Goal: Communication & Community: Connect with others

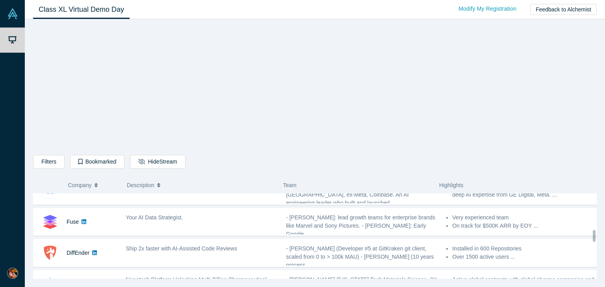
scroll to position [326, 0]
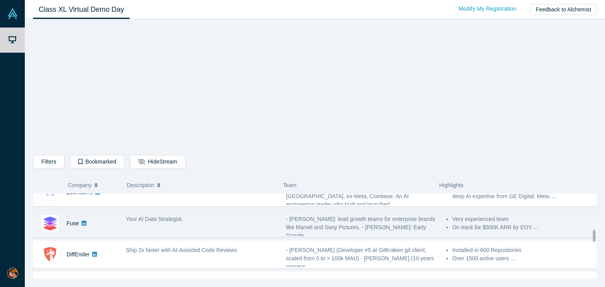
click at [169, 222] on div "Your AI Data Strategist." at bounding box center [202, 223] width 160 height 25
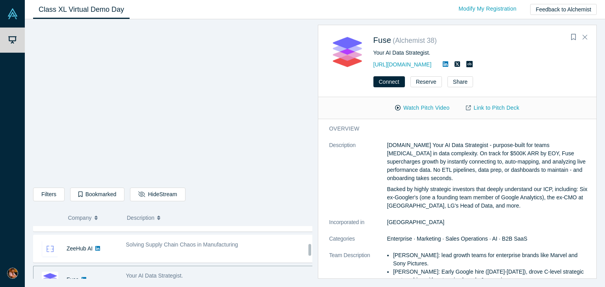
scroll to position [301, 0]
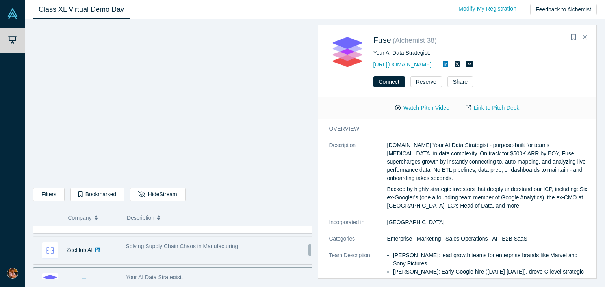
click at [156, 248] on span "Solving Supply Chain Chaos in Manufacturing" at bounding box center [182, 246] width 112 height 6
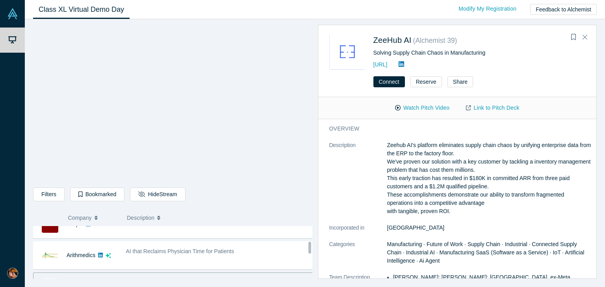
scroll to position [261, 0]
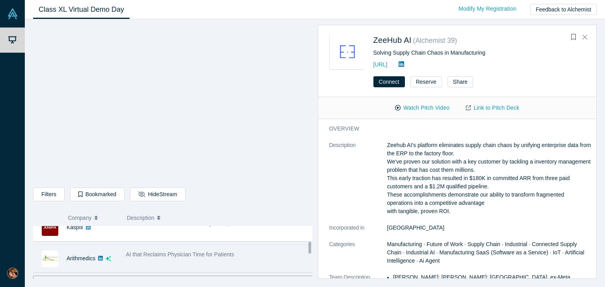
click at [147, 257] on div "AI that Reclaims Physician Time for Patients" at bounding box center [220, 258] width 196 height 25
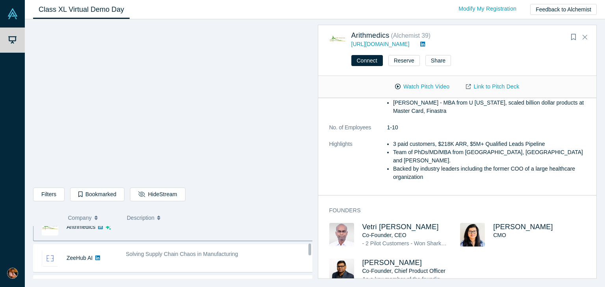
scroll to position [293, 0]
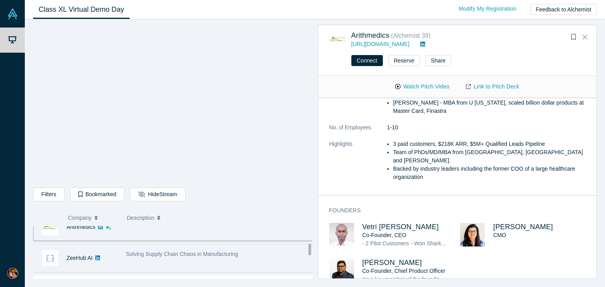
click at [207, 251] on span "Solving Supply Chain Chaos in Manufacturing" at bounding box center [182, 254] width 112 height 6
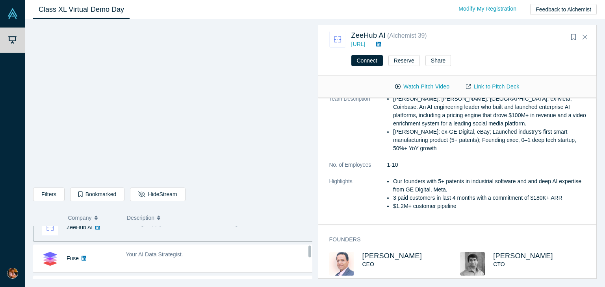
scroll to position [328, 0]
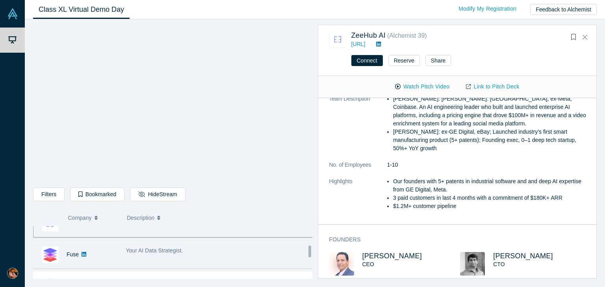
click at [224, 255] on div "Your AI Data Strategist." at bounding box center [220, 255] width 196 height 25
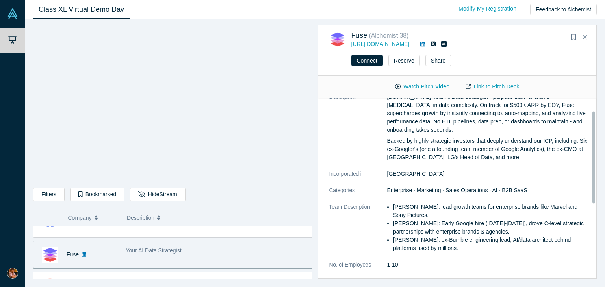
scroll to position [0, 0]
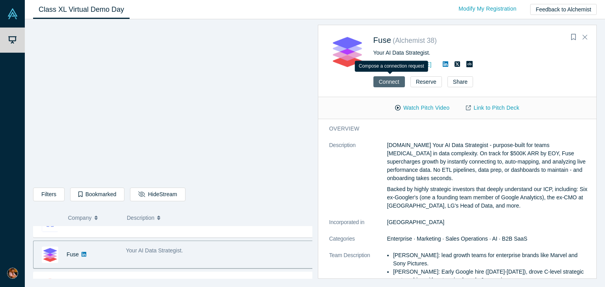
click at [385, 84] on button "Connect" at bounding box center [388, 81] width 31 height 11
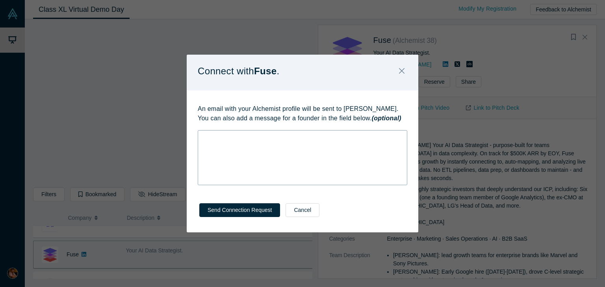
click at [236, 143] on div "rdw-wrapper" at bounding box center [302, 157] width 209 height 55
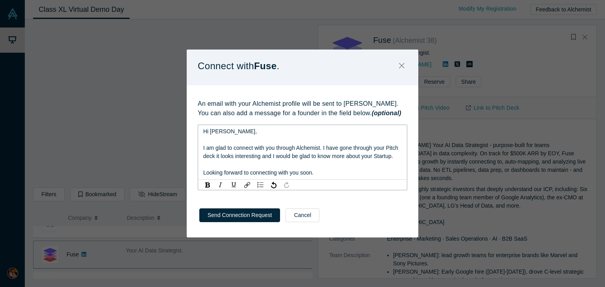
click at [213, 132] on span "Hi [PERSON_NAME]," at bounding box center [230, 131] width 54 height 6
click at [225, 218] on div "Send Connection Request Cancel" at bounding box center [302, 218] width 231 height 39
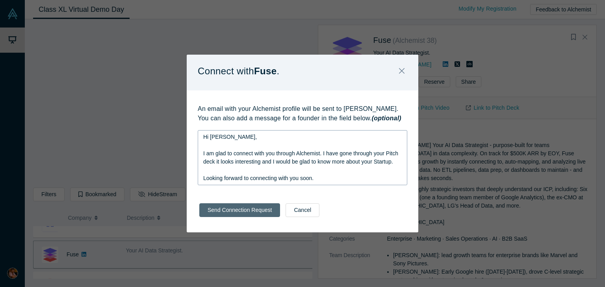
click at [229, 206] on button "Send Connection Request" at bounding box center [239, 211] width 81 height 14
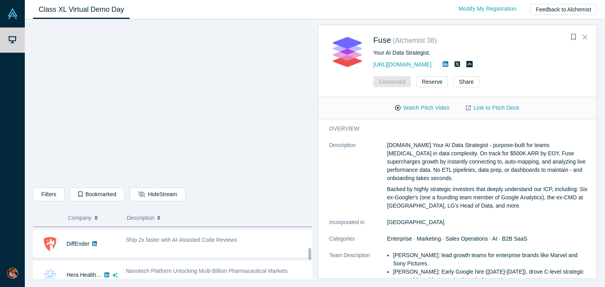
scroll to position [373, 0]
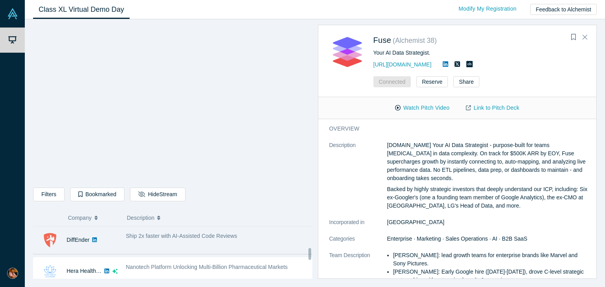
click at [185, 242] on div "Ship 2x faster with AI-Assisted Code Reviews" at bounding box center [220, 240] width 196 height 25
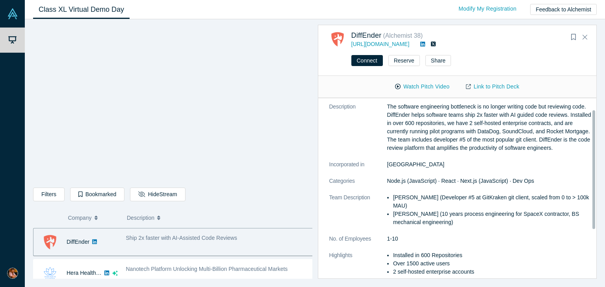
scroll to position [0, 0]
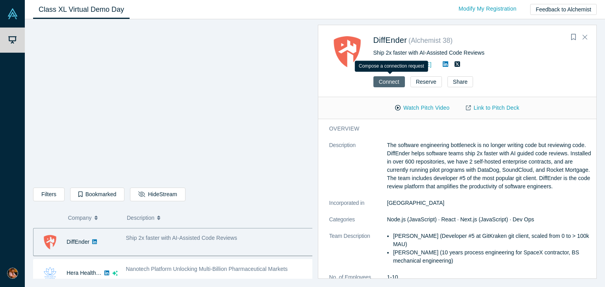
click at [391, 83] on button "Connect" at bounding box center [388, 81] width 31 height 11
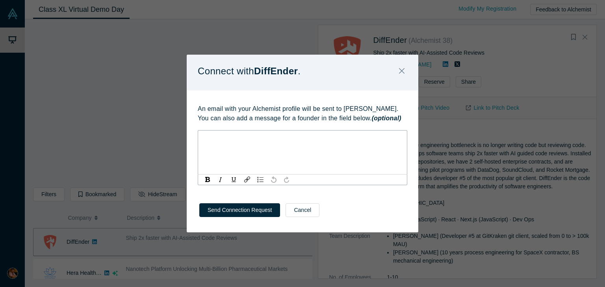
click at [292, 137] on div "rdw-editor" at bounding box center [302, 137] width 199 height 8
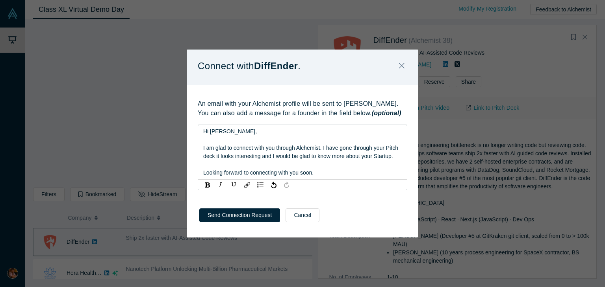
click at [216, 131] on span "Hi [PERSON_NAME]," at bounding box center [230, 131] width 54 height 6
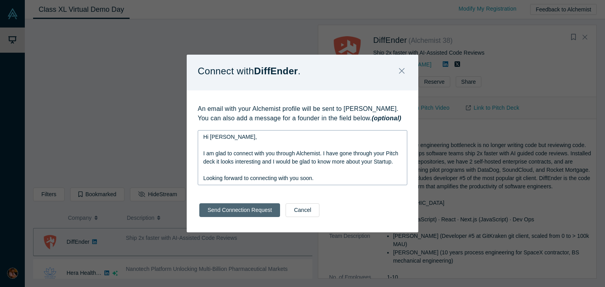
click at [228, 214] on button "Send Connection Request" at bounding box center [239, 211] width 81 height 14
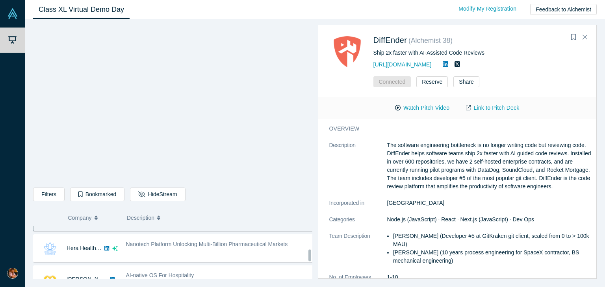
scroll to position [395, 0]
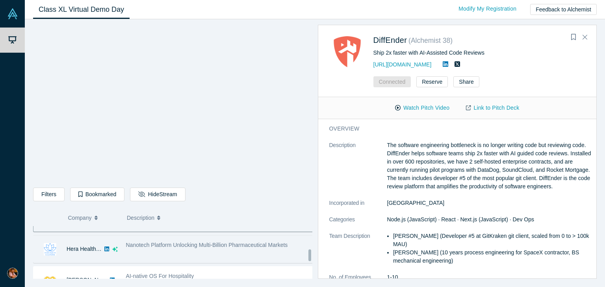
click at [201, 244] on span "Nanotech Platform Unlocking Multi-Billion Pharmaceutical Markets" at bounding box center [207, 245] width 162 height 6
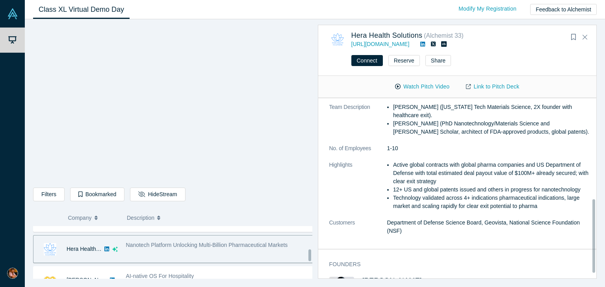
scroll to position [261, 0]
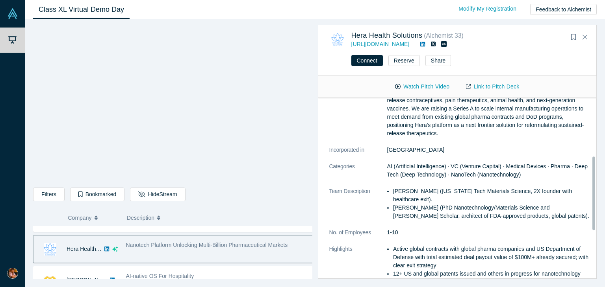
click at [376, 223] on dt "Team Description" at bounding box center [358, 207] width 58 height 41
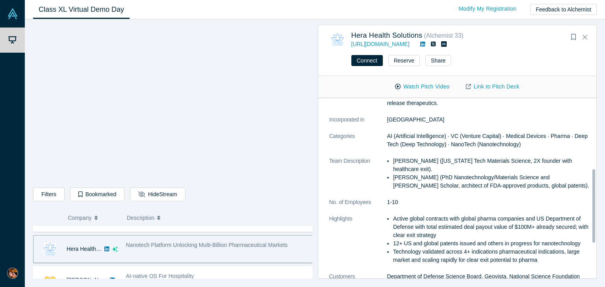
scroll to position [174, 0]
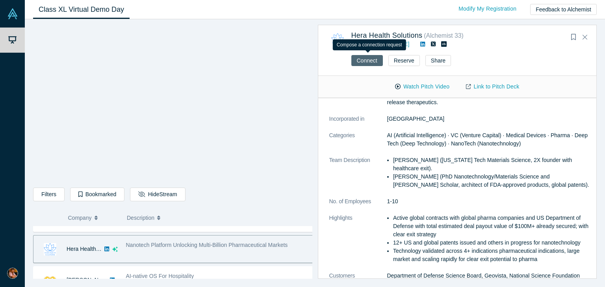
click at [363, 58] on button "Connect" at bounding box center [366, 60] width 31 height 11
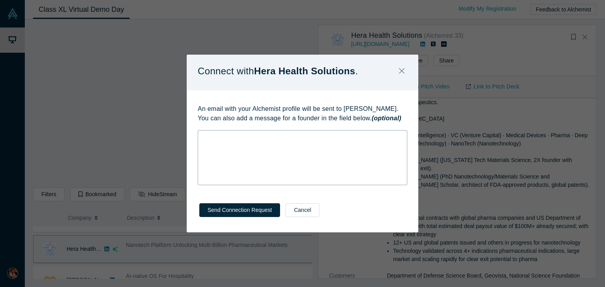
click at [300, 142] on div "rdw-wrapper" at bounding box center [302, 157] width 209 height 55
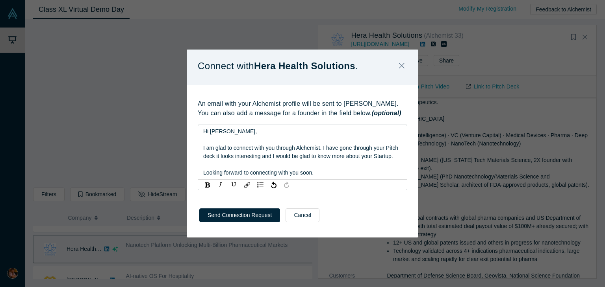
click at [215, 134] on span "Hi [PERSON_NAME]," at bounding box center [230, 131] width 54 height 6
click at [247, 213] on button "Send Connection Request" at bounding box center [239, 216] width 81 height 14
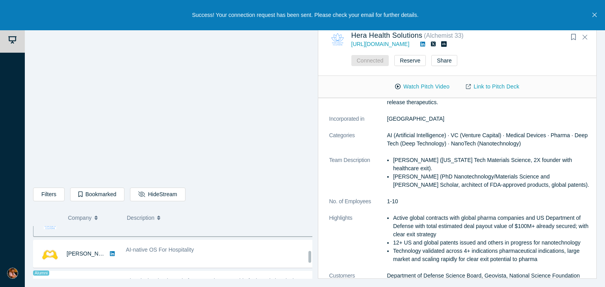
scroll to position [423, 0]
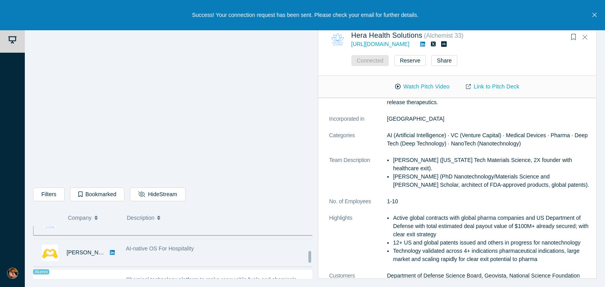
click at [174, 246] on span "AI-native OS For Hospitality" at bounding box center [160, 249] width 68 height 6
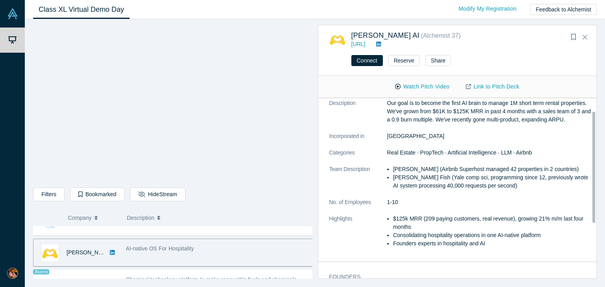
scroll to position [0, 0]
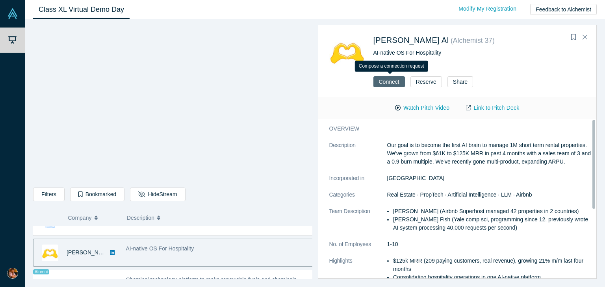
click at [387, 83] on button "Connect" at bounding box center [388, 81] width 31 height 11
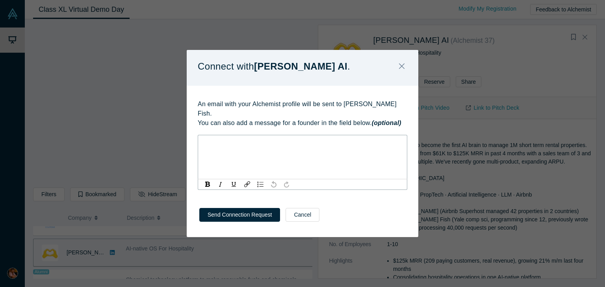
click at [311, 138] on div "rdw-editor" at bounding box center [302, 142] width 199 height 8
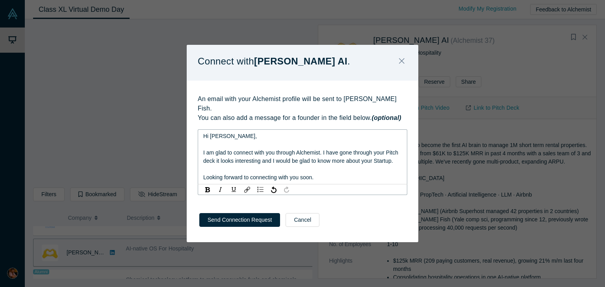
click at [214, 133] on span "Hi [PERSON_NAME]," at bounding box center [230, 136] width 54 height 6
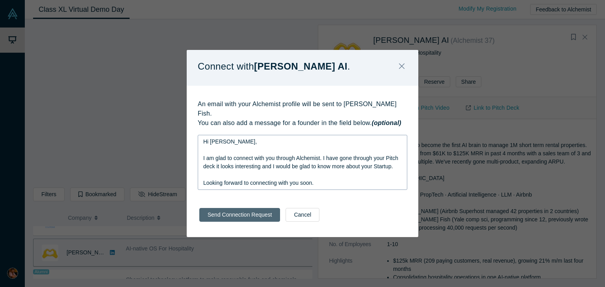
click at [236, 216] on button "Send Connection Request" at bounding box center [239, 215] width 81 height 14
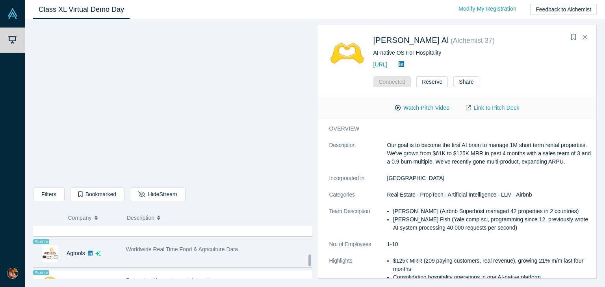
scroll to position [485, 0]
click at [157, 249] on span "Worldwide Real Time Food & Agriculture Data" at bounding box center [182, 249] width 112 height 6
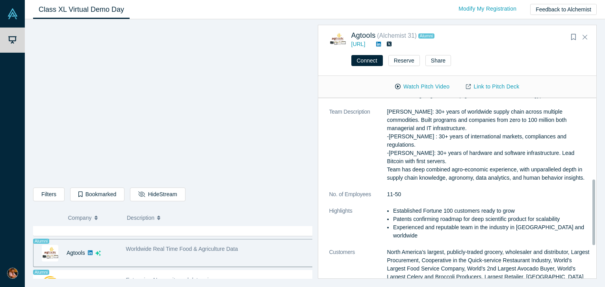
scroll to position [312, 0]
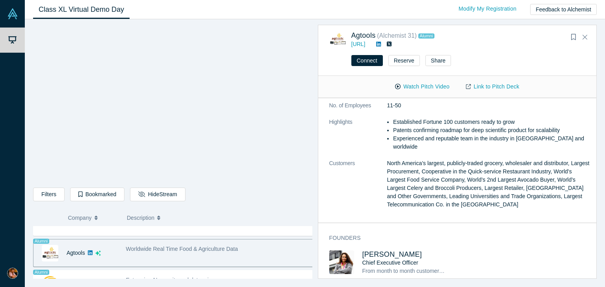
drag, startPoint x: 417, startPoint y: 248, endPoint x: 357, endPoint y: 249, distance: 59.1
click at [357, 251] on div "[PERSON_NAME] Chief Executive Officer From month to month customers (SaaS) to E…" at bounding box center [394, 269] width 131 height 36
copy span "[PERSON_NAME]"
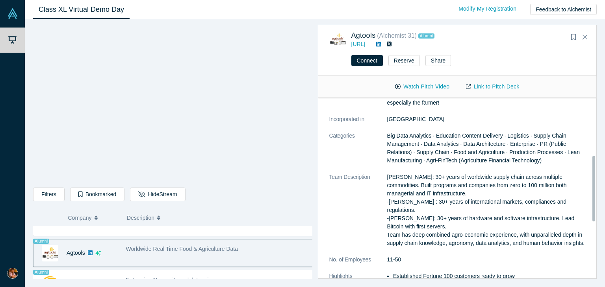
scroll to position [157, 0]
